Goal: Task Accomplishment & Management: Manage account settings

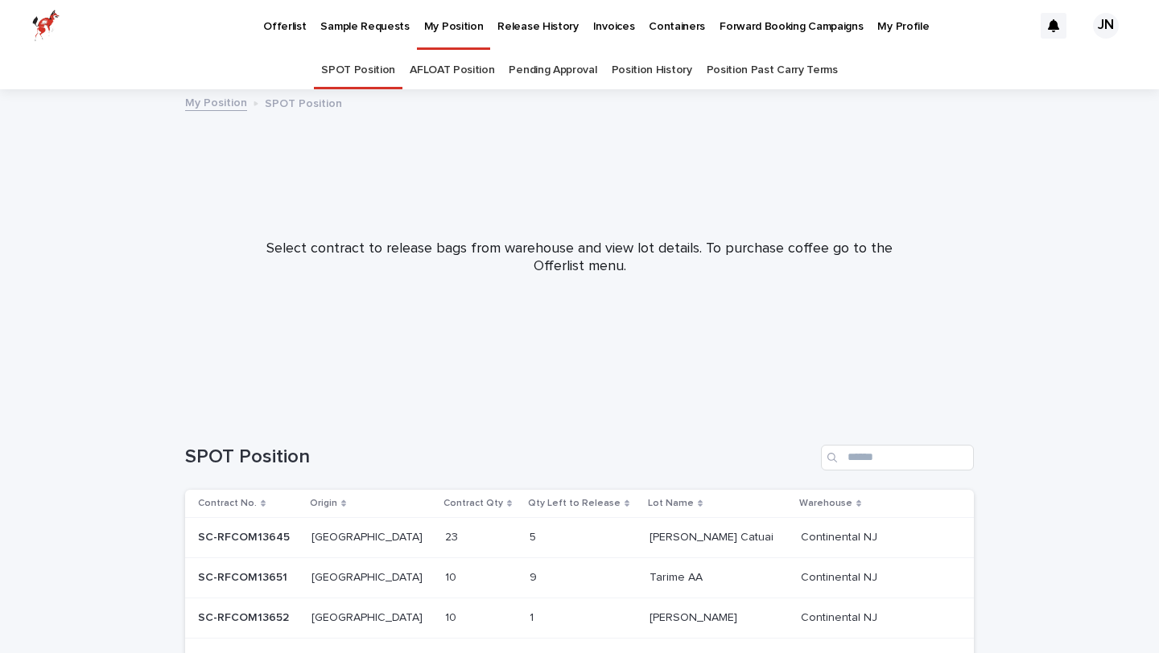
scroll to position [282, 0]
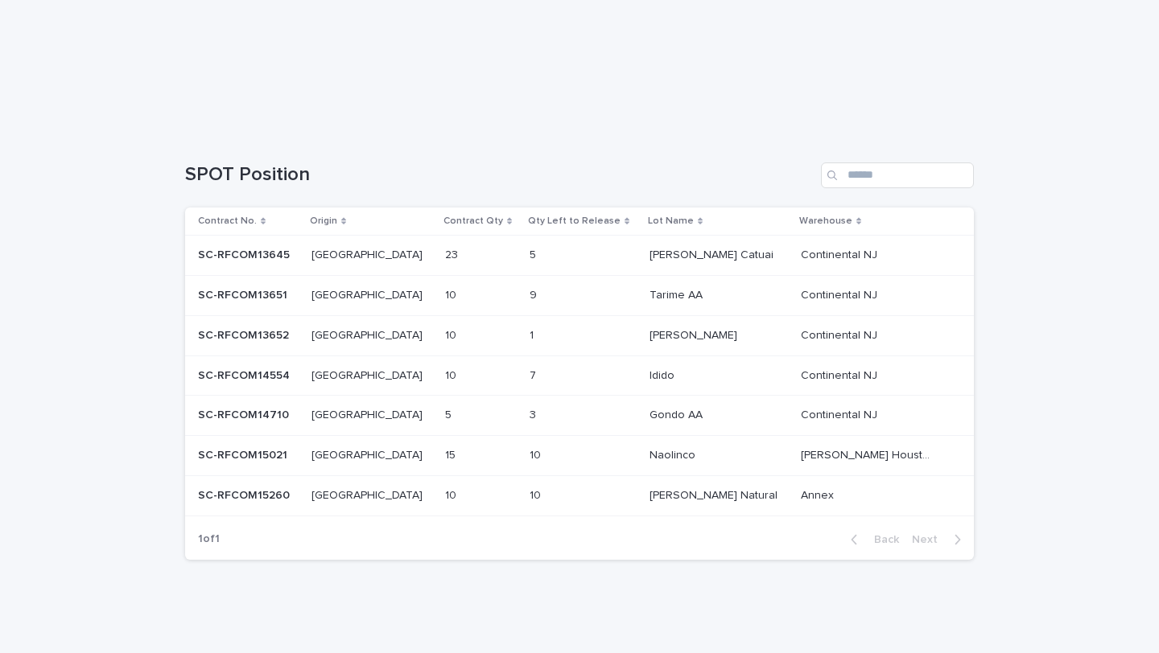
click at [561, 255] on p at bounding box center [562, 256] width 67 height 14
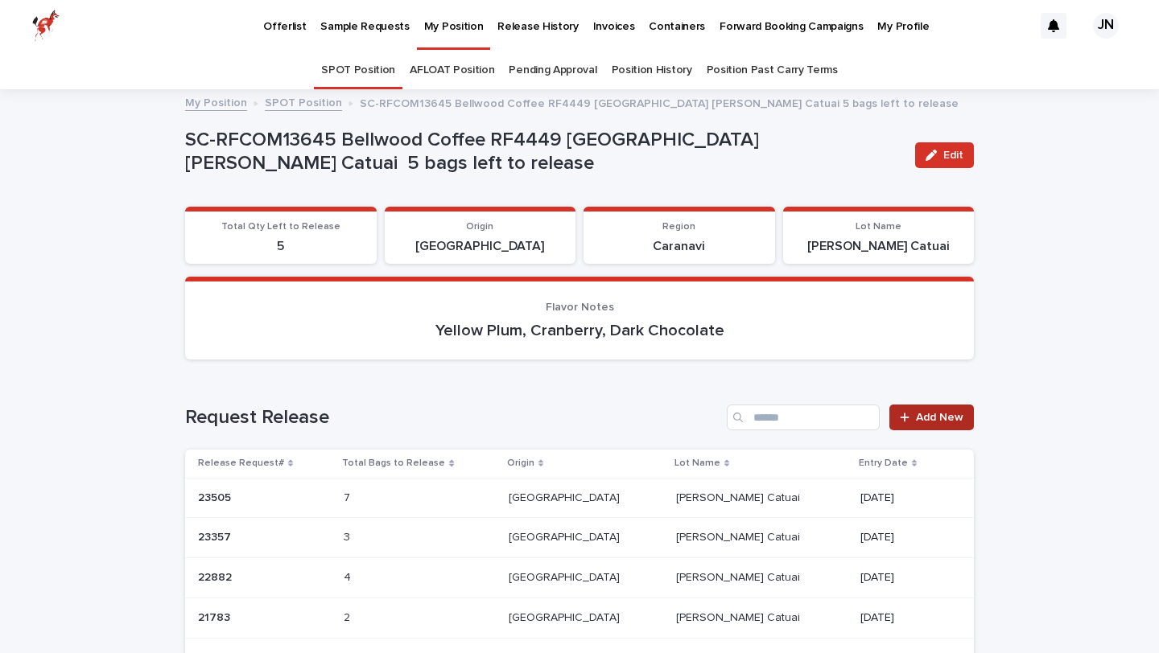
click at [951, 422] on span "Add New" at bounding box center [939, 417] width 47 height 11
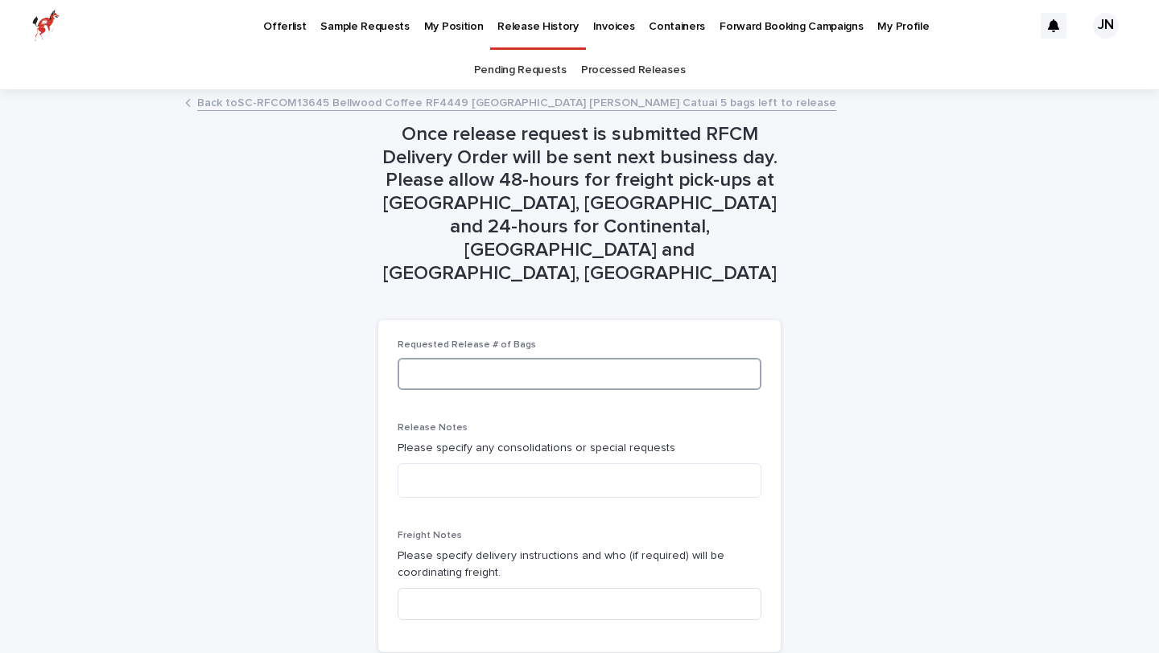
click at [550, 358] on input at bounding box center [579, 374] width 364 height 32
type input "*"
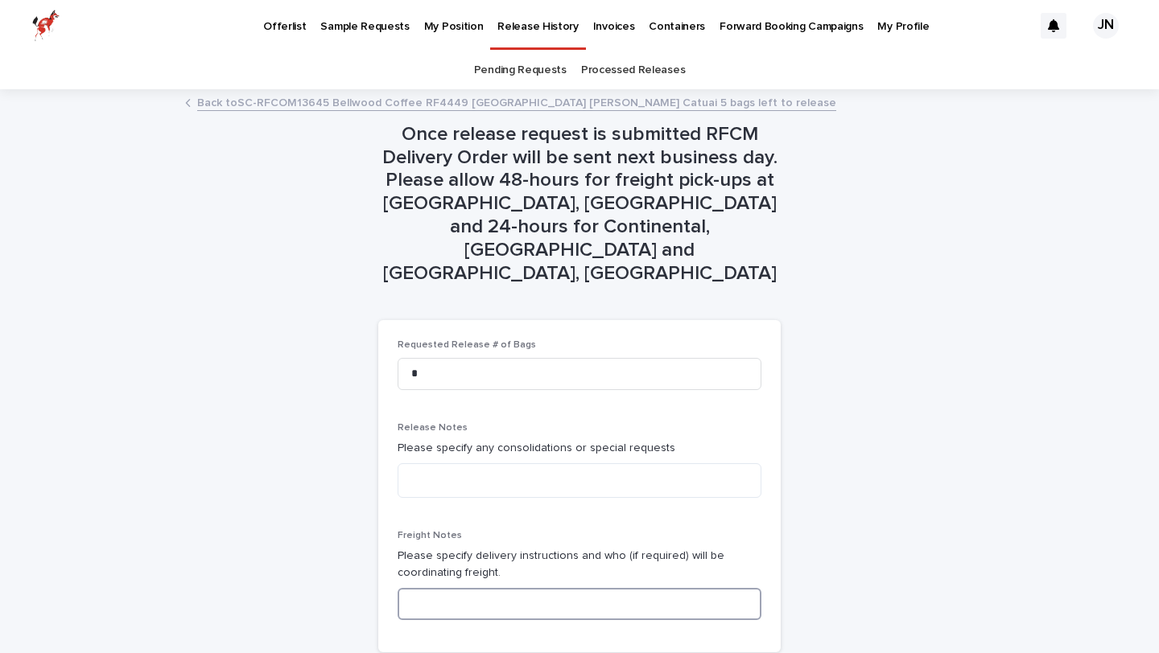
click at [484, 588] on input at bounding box center [579, 604] width 364 height 32
click at [554, 463] on textarea at bounding box center [579, 480] width 364 height 35
type textarea "*"
type textarea "**********"
click at [499, 588] on input at bounding box center [579, 604] width 364 height 32
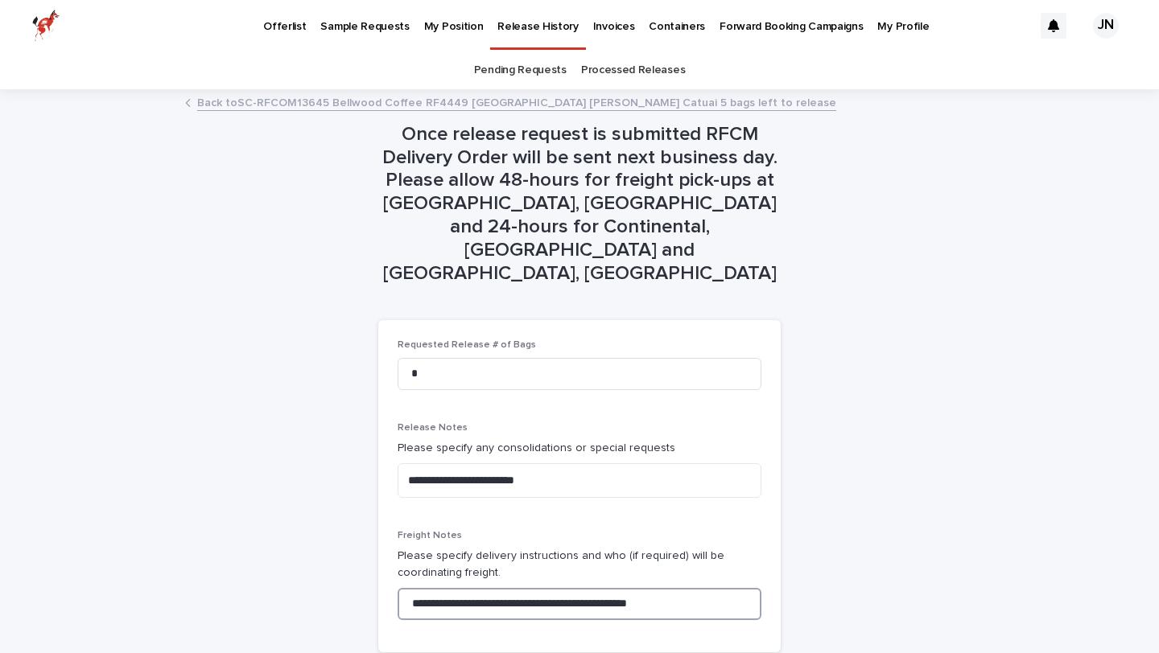
type input "**********"
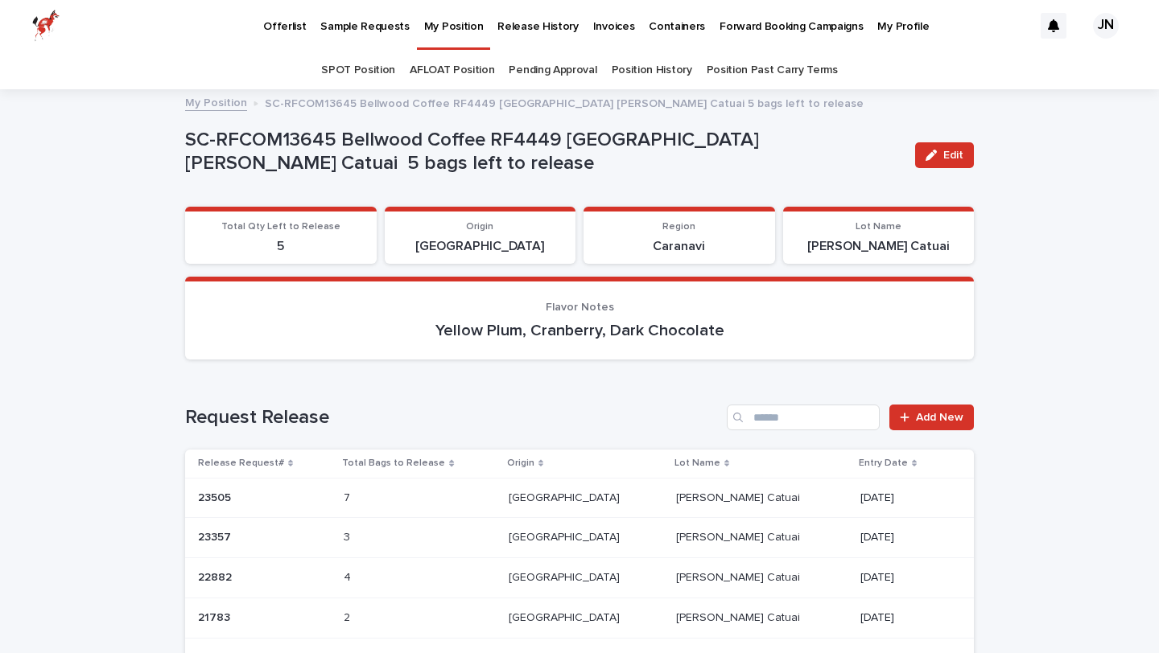
click at [463, 25] on p "My Position" at bounding box center [454, 17] width 60 height 34
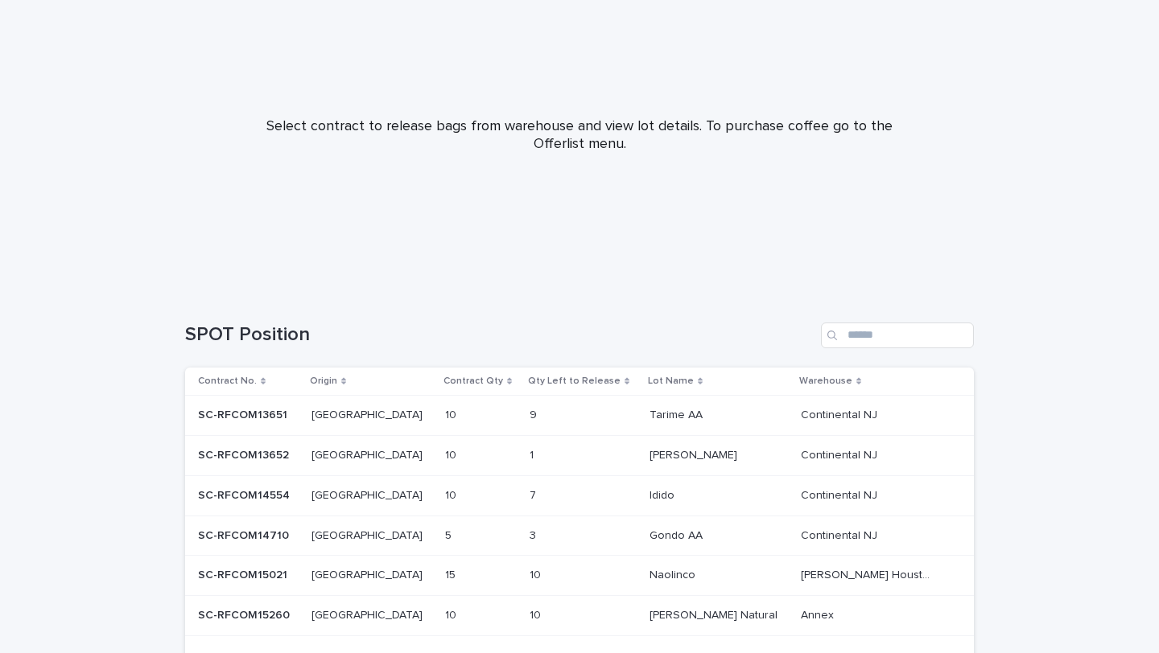
scroll to position [186, 0]
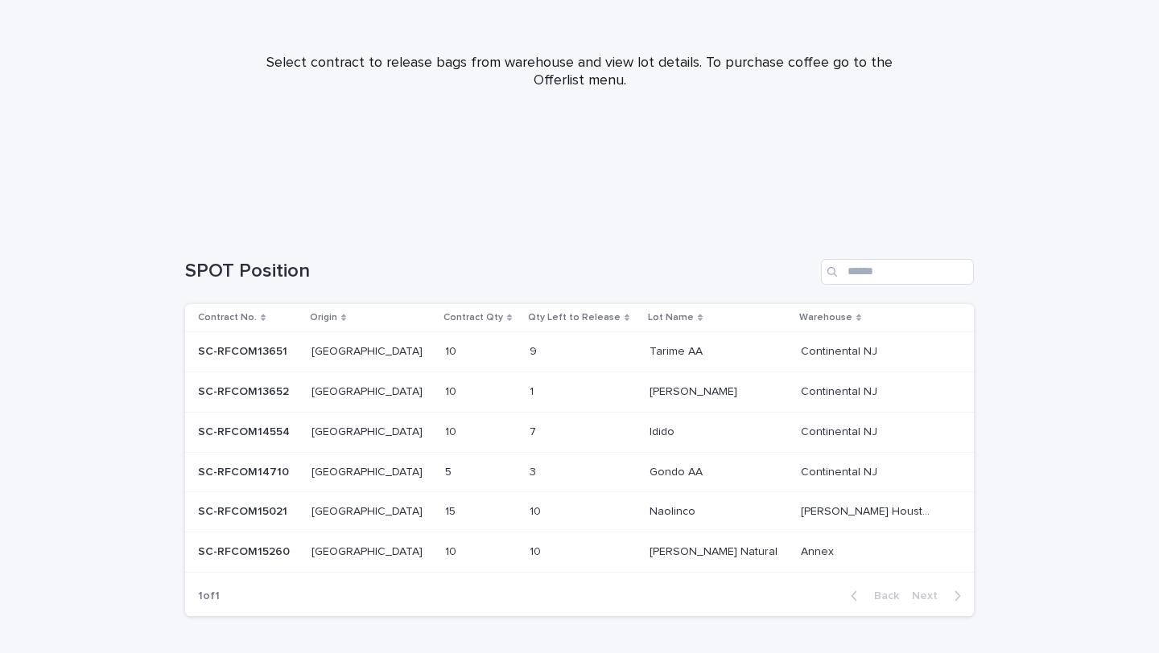
click at [562, 394] on p at bounding box center [562, 392] width 67 height 14
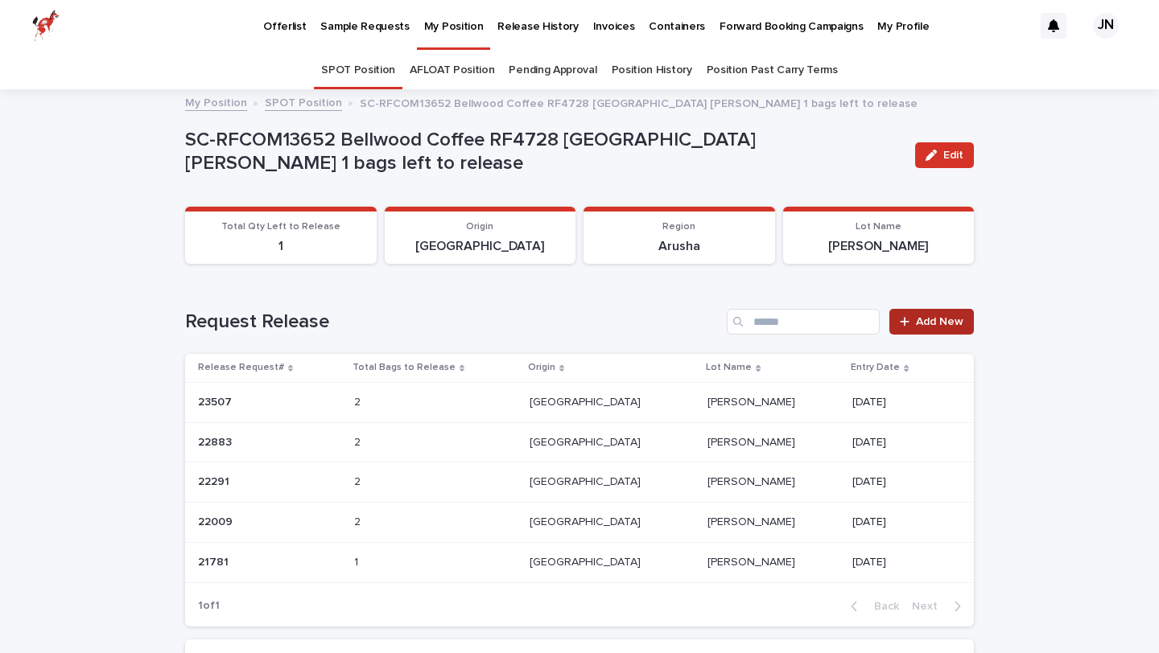
click at [970, 320] on link "Add New" at bounding box center [931, 322] width 84 height 26
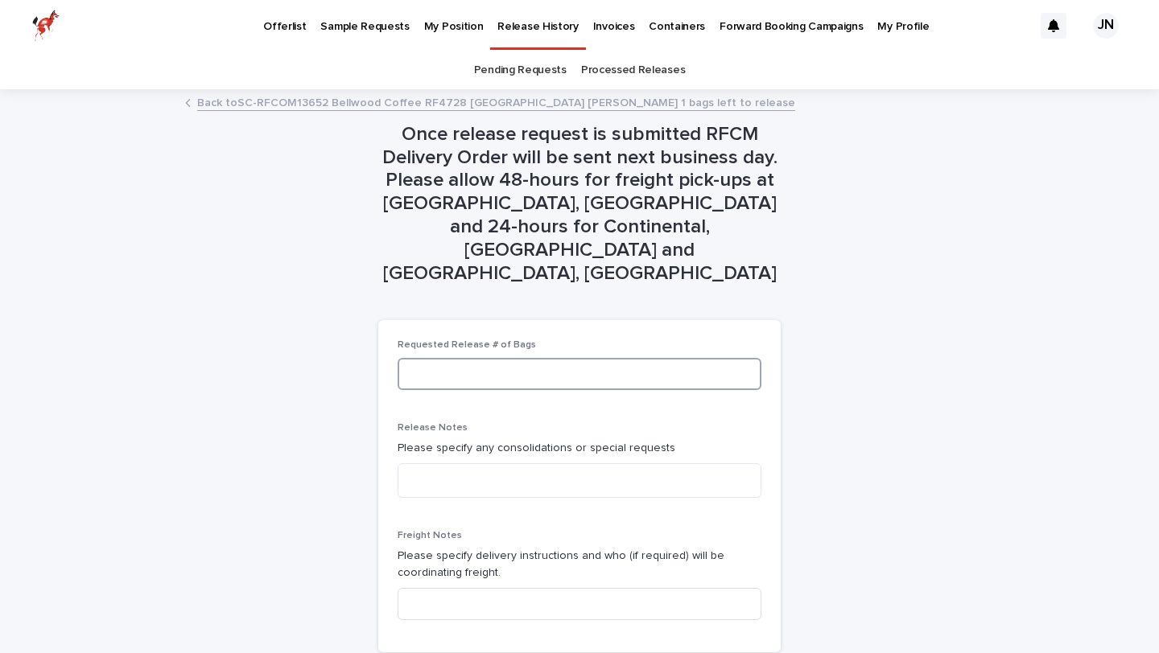
click at [702, 358] on input at bounding box center [579, 374] width 364 height 32
type input "*"
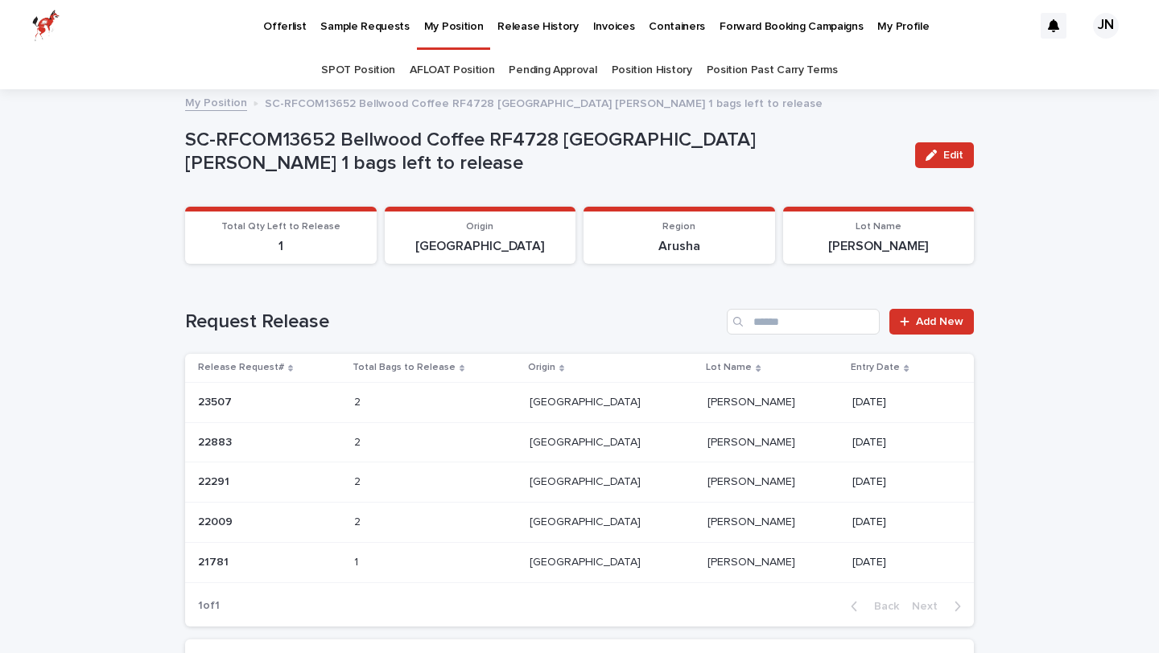
click at [462, 36] on link "My Position" at bounding box center [454, 23] width 74 height 47
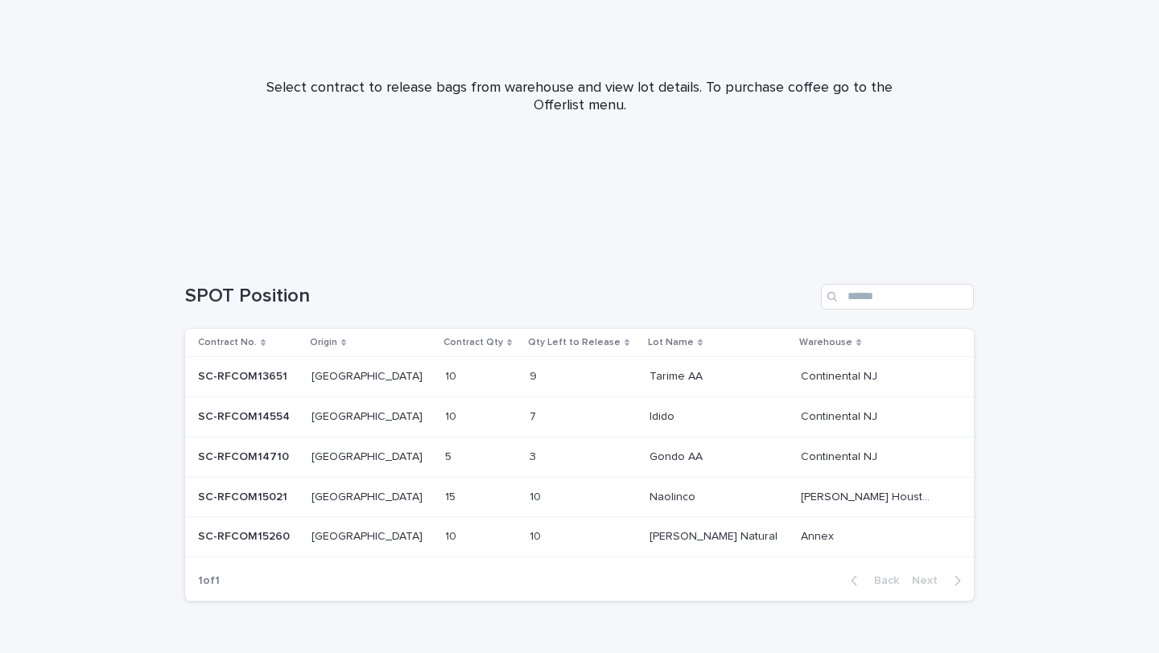
scroll to position [179, 0]
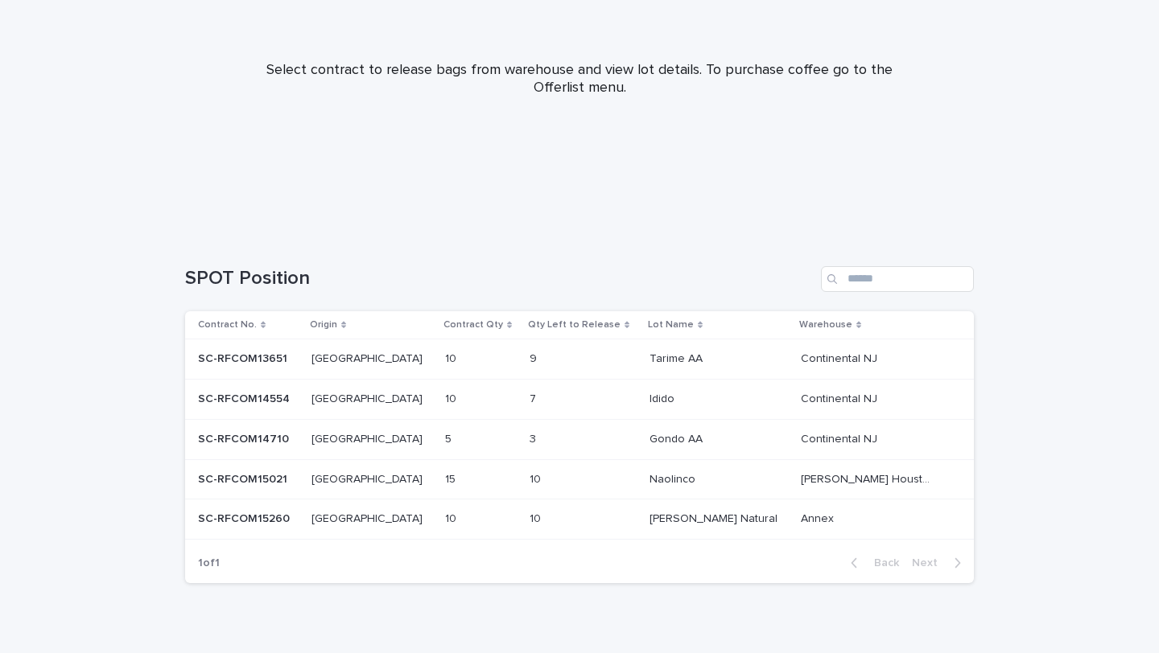
click at [610, 471] on div "10 10" at bounding box center [582, 480] width 107 height 27
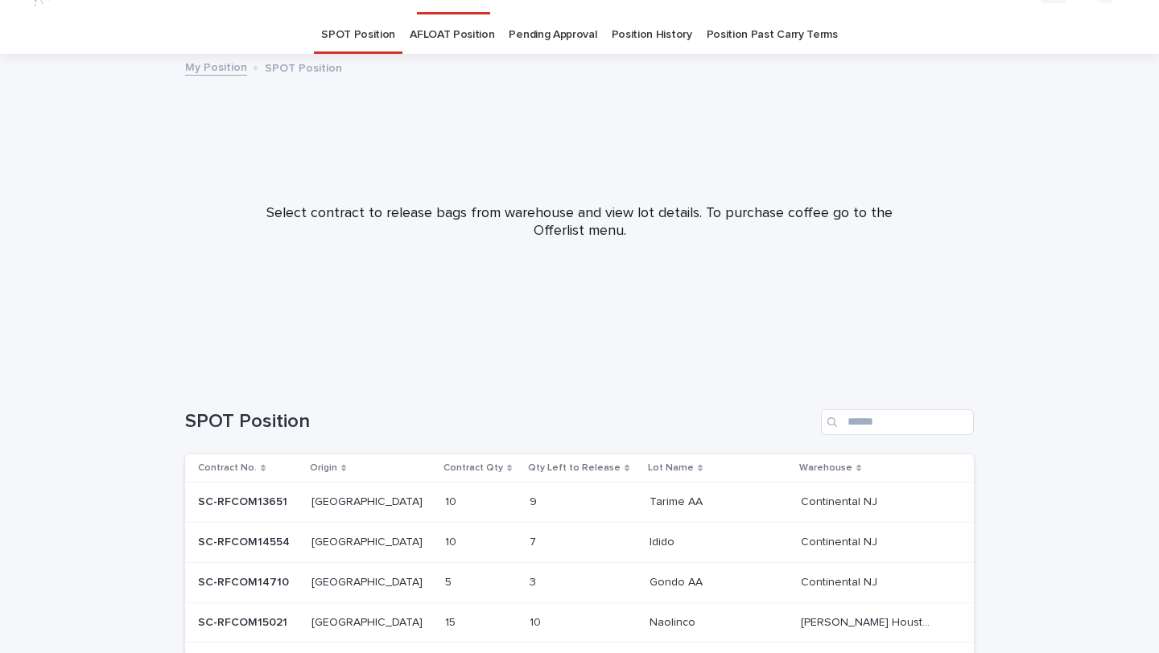
scroll to position [51, 0]
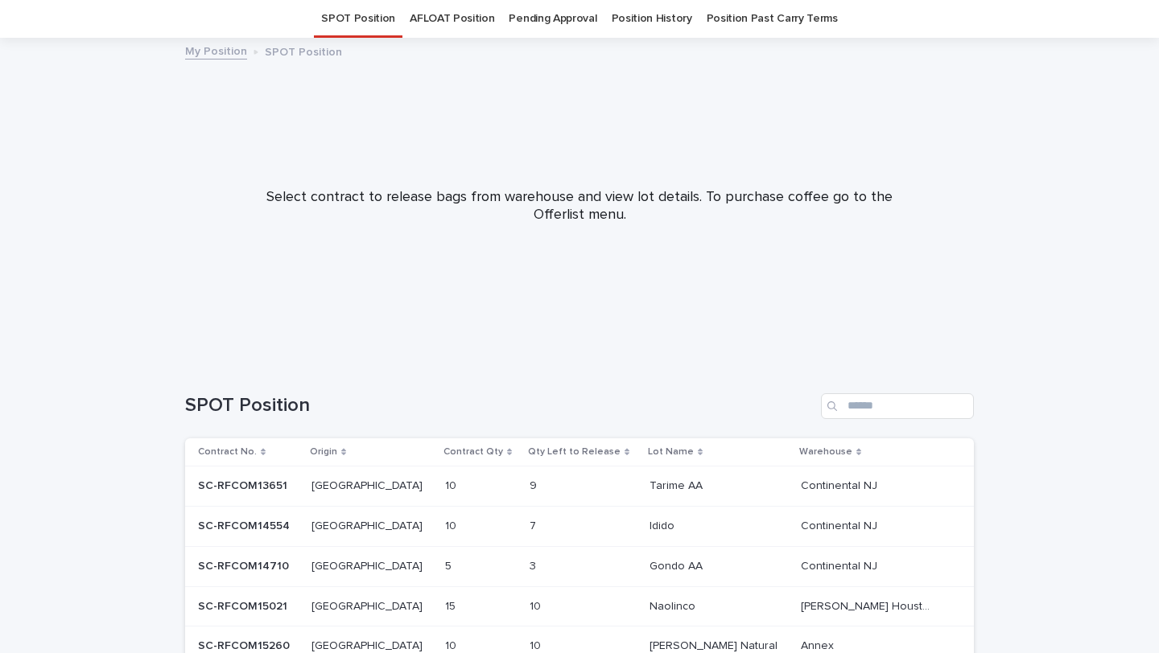
click at [653, 30] on link "Position History" at bounding box center [651, 19] width 80 height 38
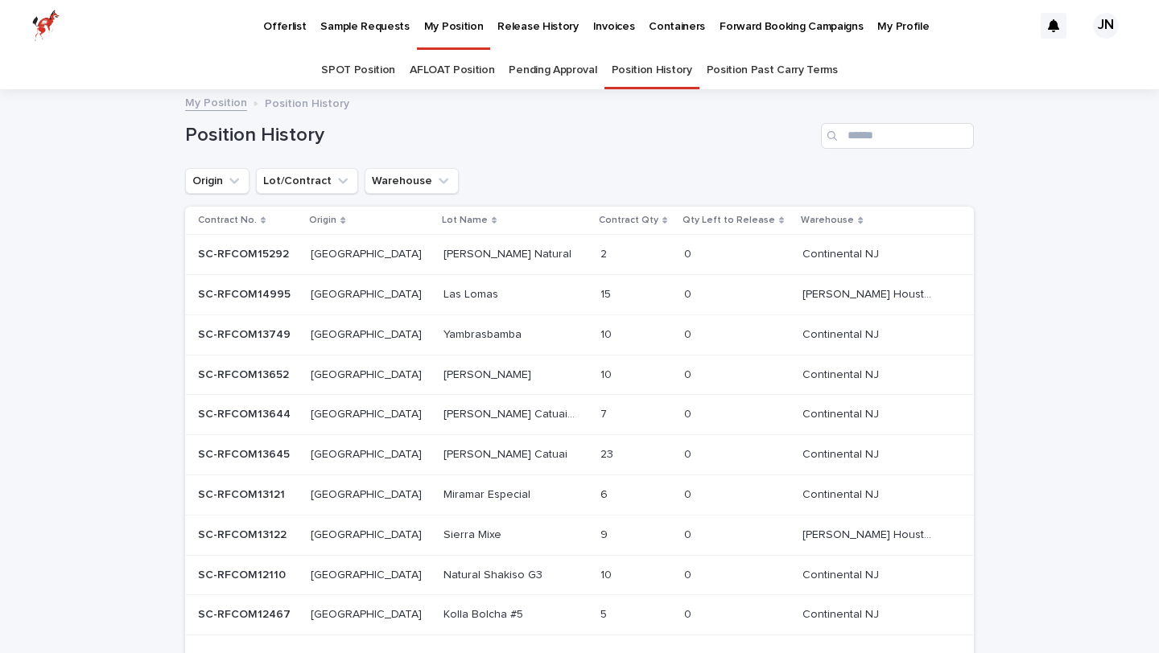
click at [537, 307] on div "Las Lomas [GEOGRAPHIC_DATA]" at bounding box center [515, 295] width 144 height 27
